Goal: Task Accomplishment & Management: Manage account settings

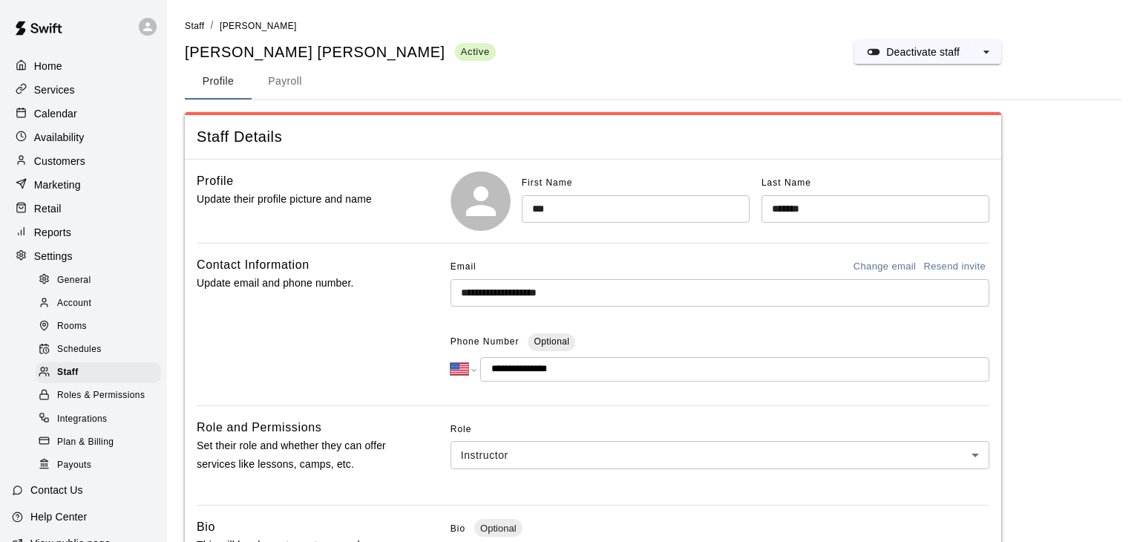
select select "**"
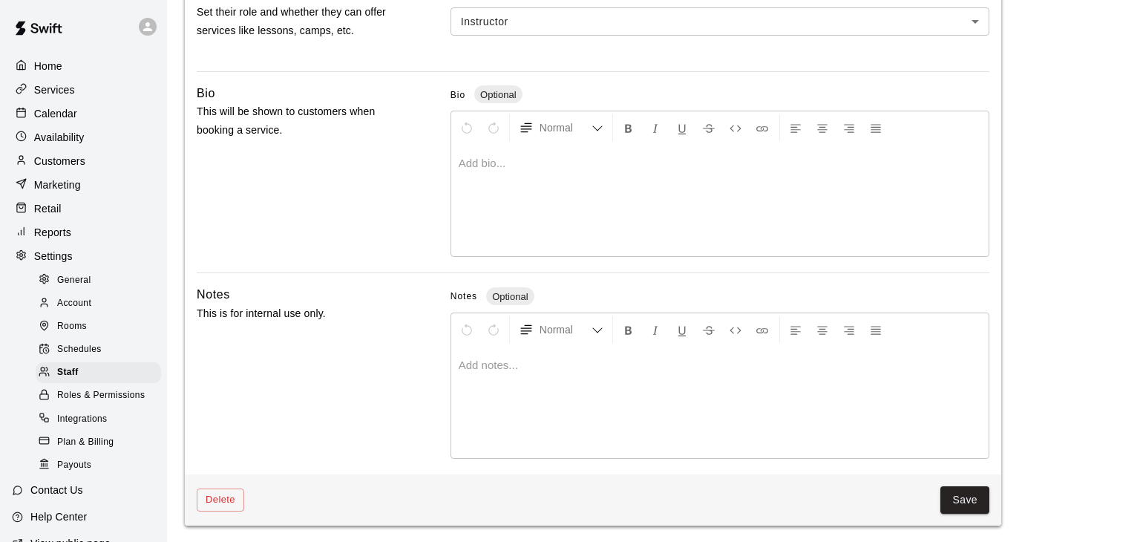
click at [63, 109] on p "Calendar" at bounding box center [55, 113] width 43 height 15
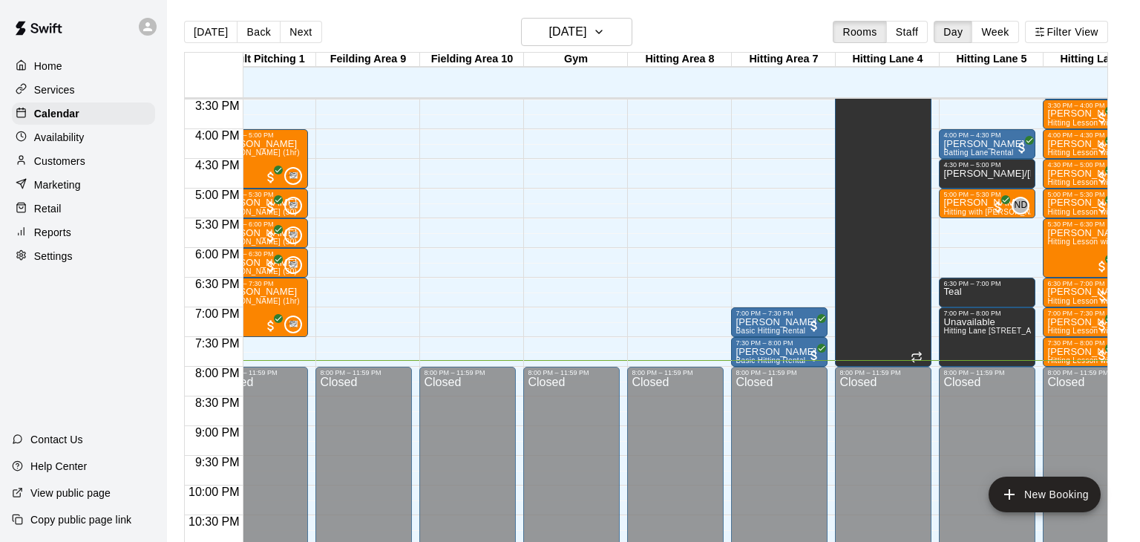
scroll to position [0, 381]
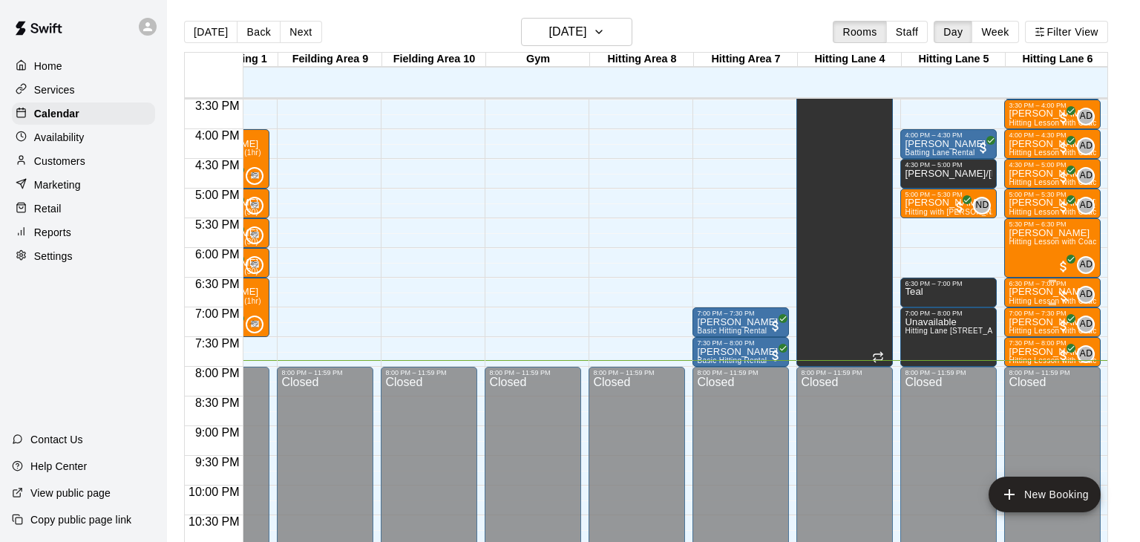
click at [1045, 292] on p "[PERSON_NAME]" at bounding box center [1053, 292] width 88 height 0
click at [1022, 346] on img "edit" at bounding box center [1023, 341] width 17 height 17
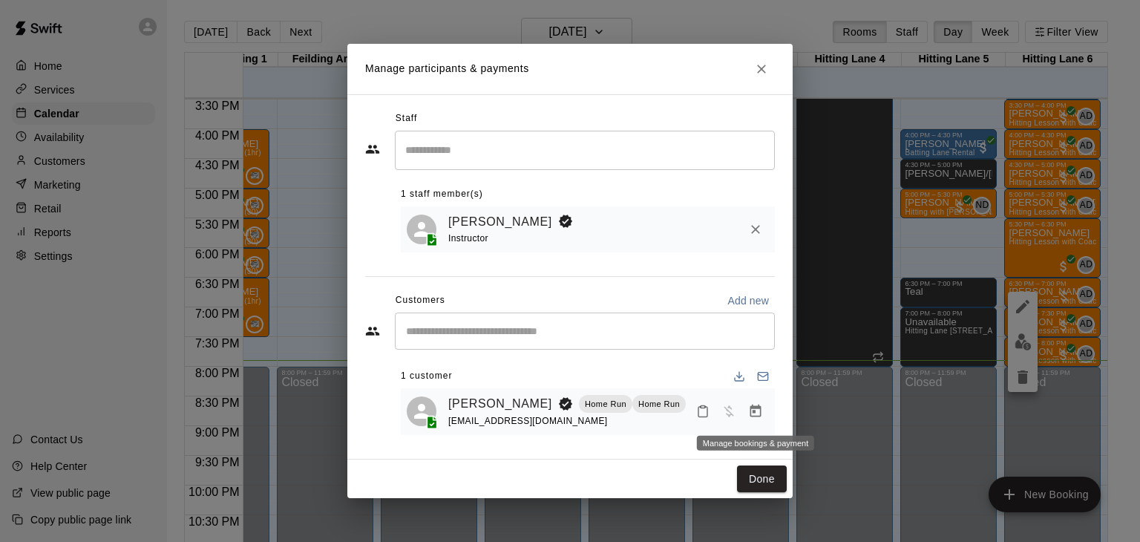
click at [752, 411] on icon "Manage bookings & payment" at bounding box center [755, 411] width 15 height 15
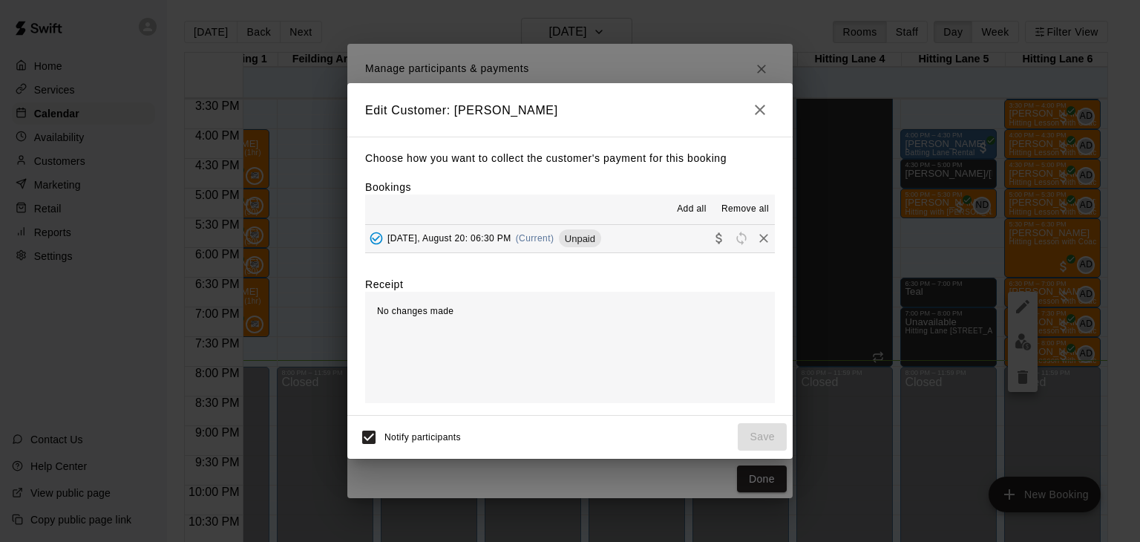
click at [701, 211] on span "Add all" at bounding box center [692, 209] width 30 height 15
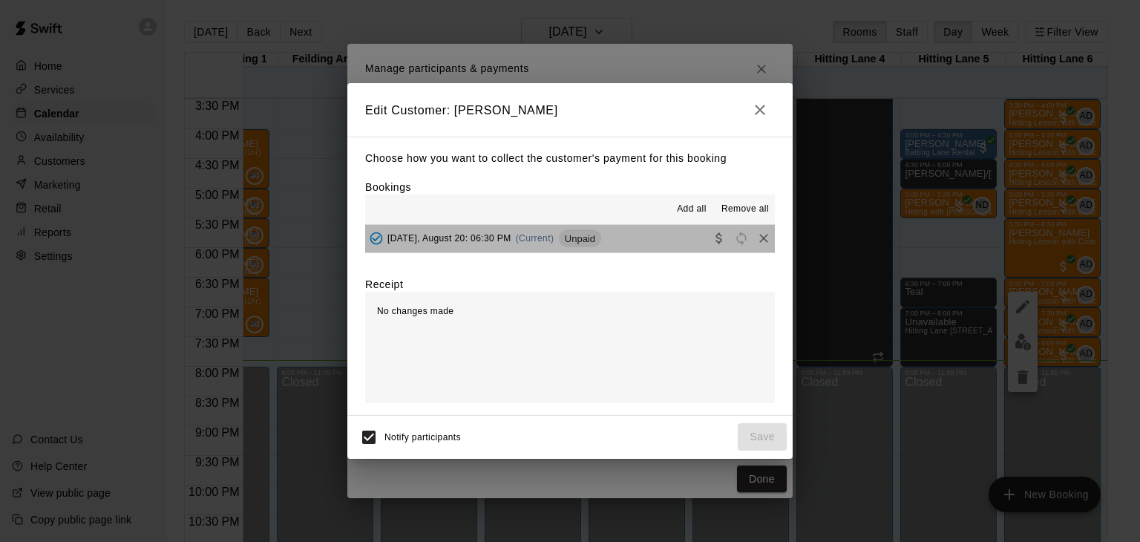
click at [666, 232] on button "[DATE], August 20: 06:30 PM (Current) Unpaid" at bounding box center [570, 238] width 410 height 27
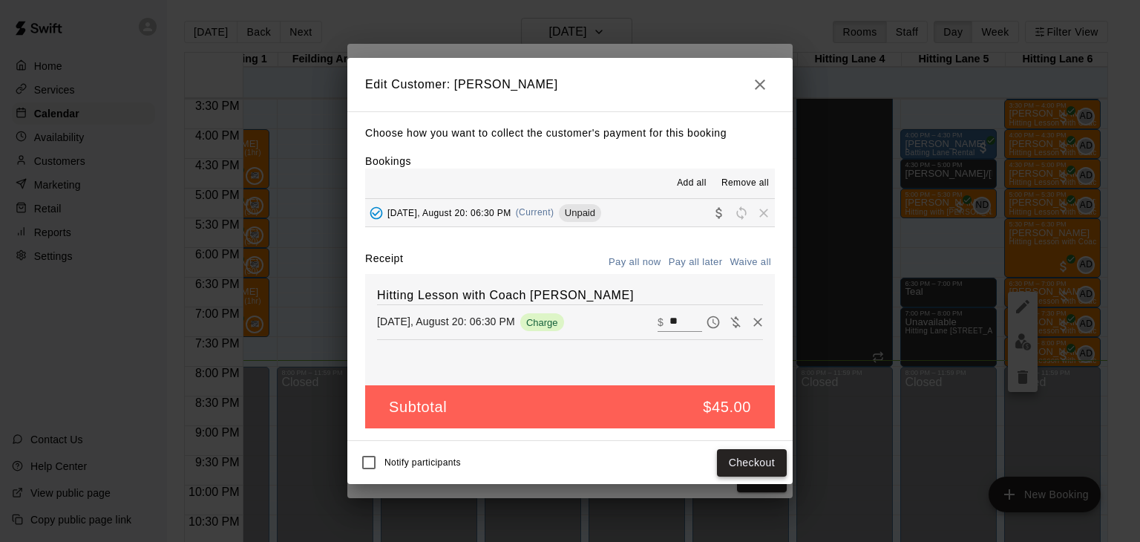
click at [737, 467] on button "Checkout" at bounding box center [752, 462] width 70 height 27
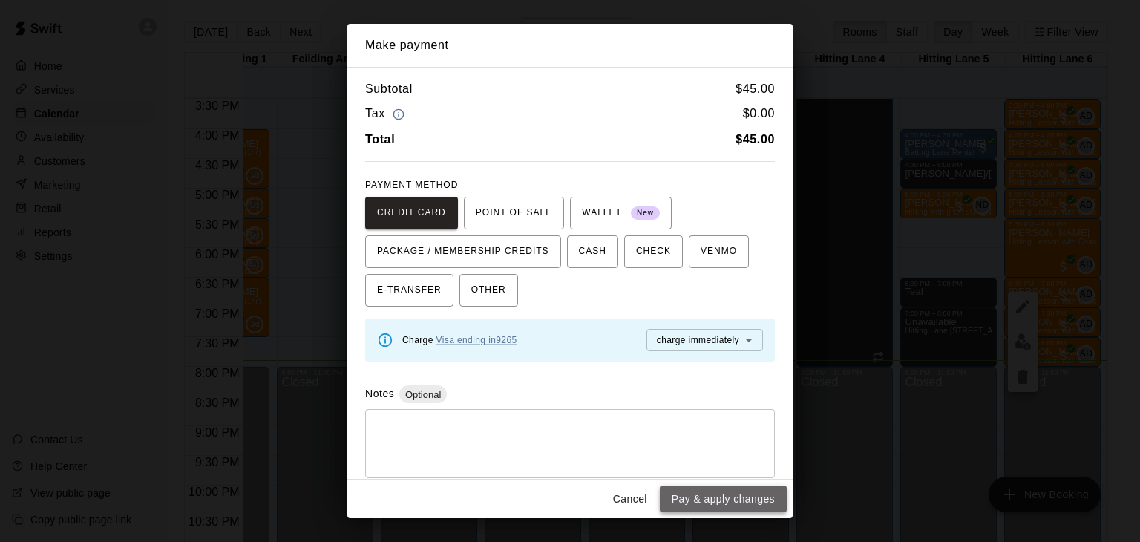
click at [739, 494] on button "Pay & apply changes" at bounding box center [723, 499] width 127 height 27
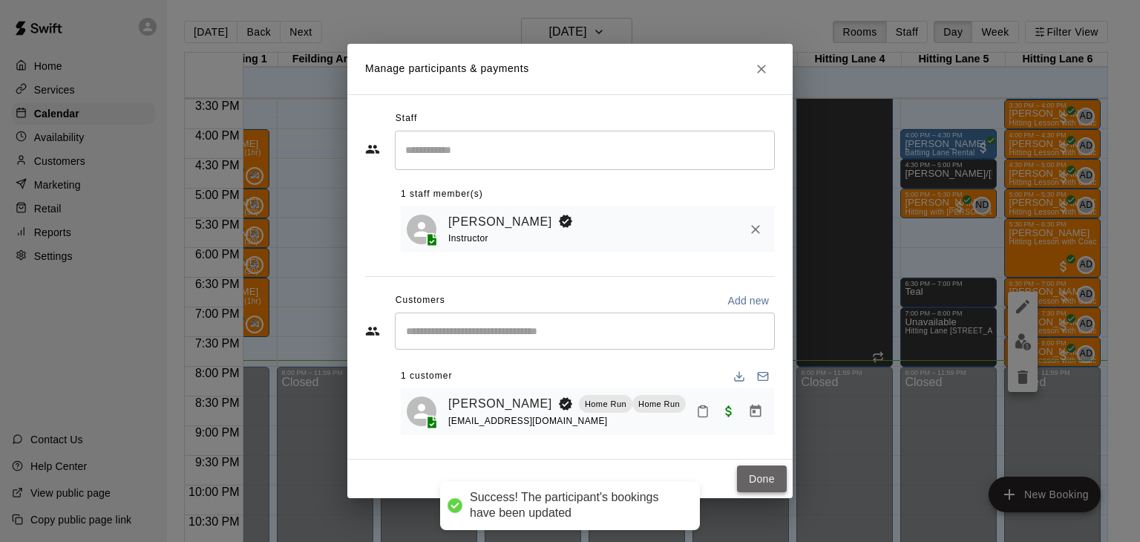
click at [761, 479] on button "Done" at bounding box center [762, 479] width 50 height 27
